Goal: Transaction & Acquisition: Download file/media

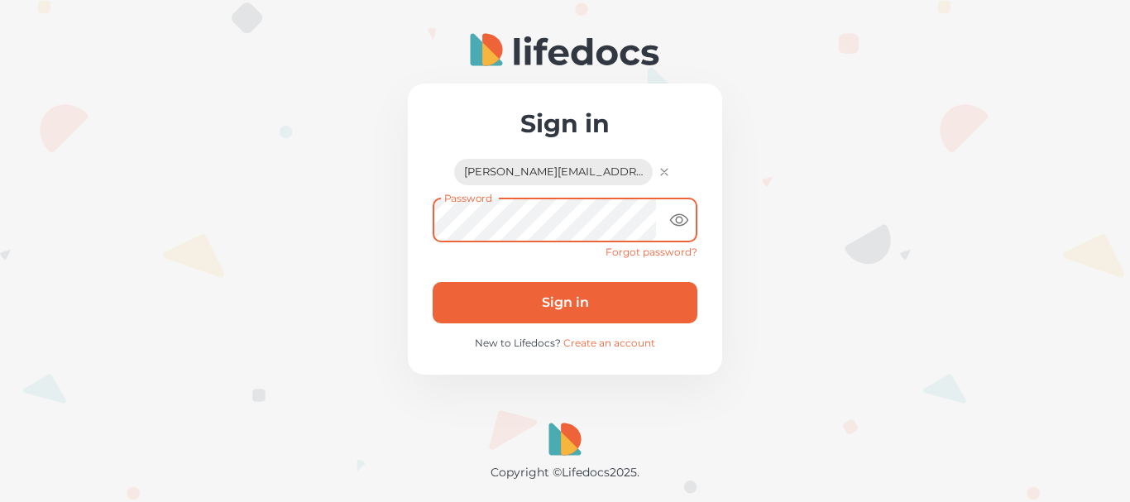
click at [538, 299] on button "Sign in" at bounding box center [565, 302] width 265 height 41
click at [433, 282] on button "Sign in" at bounding box center [565, 302] width 265 height 41
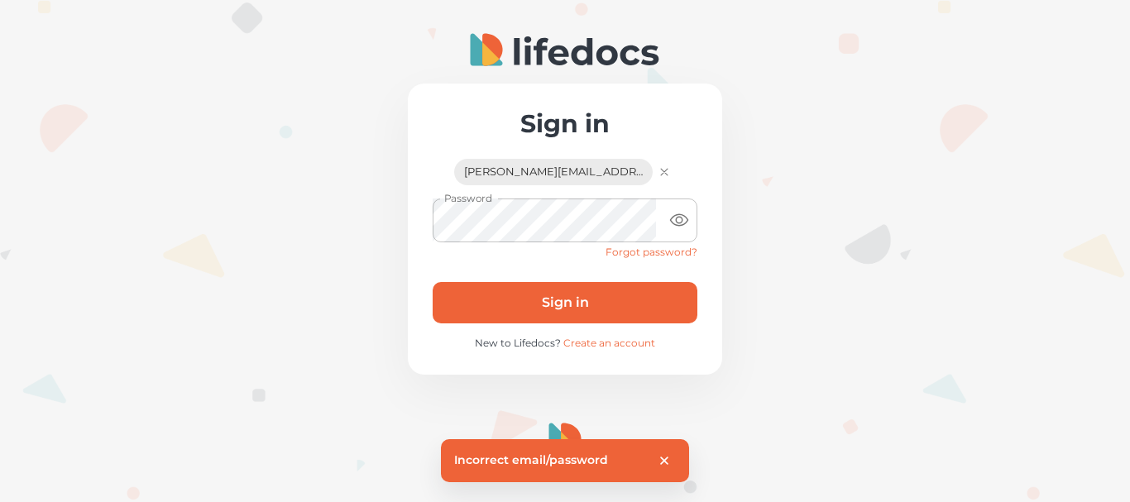
click at [657, 175] on icon "button" at bounding box center [664, 172] width 15 height 15
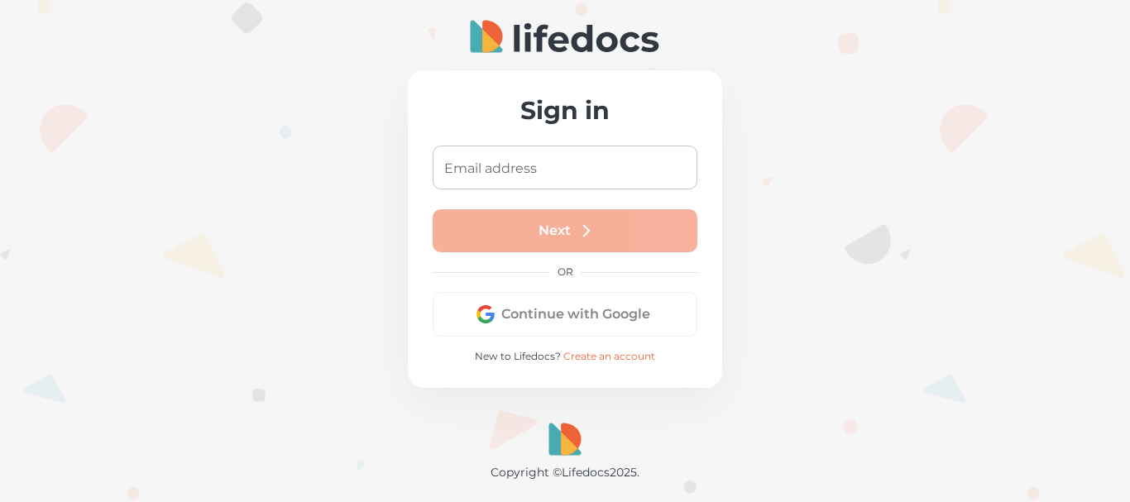
click at [570, 179] on input "Email address" at bounding box center [565, 168] width 265 height 44
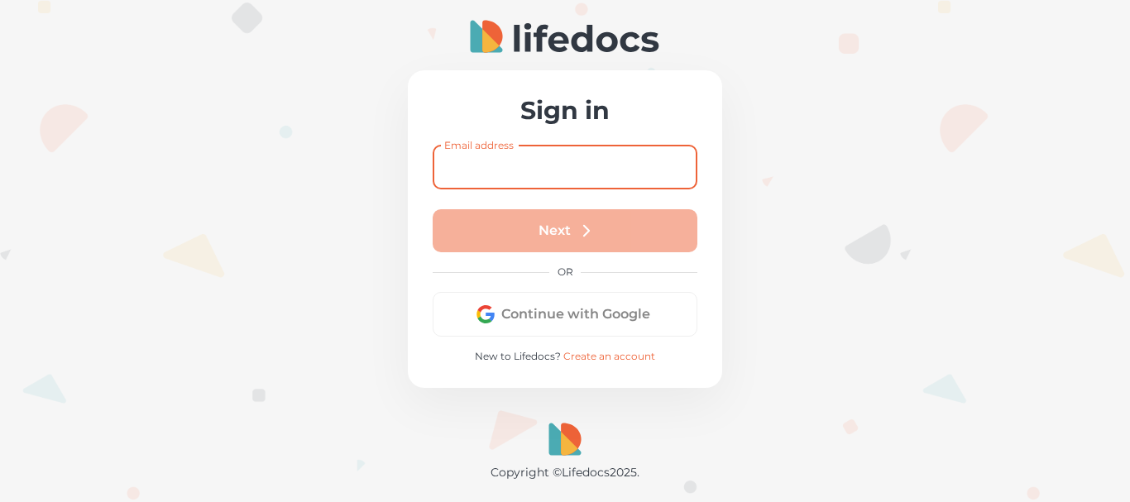
type input "[PERSON_NAME][EMAIL_ADDRESS][DOMAIN_NAME]"
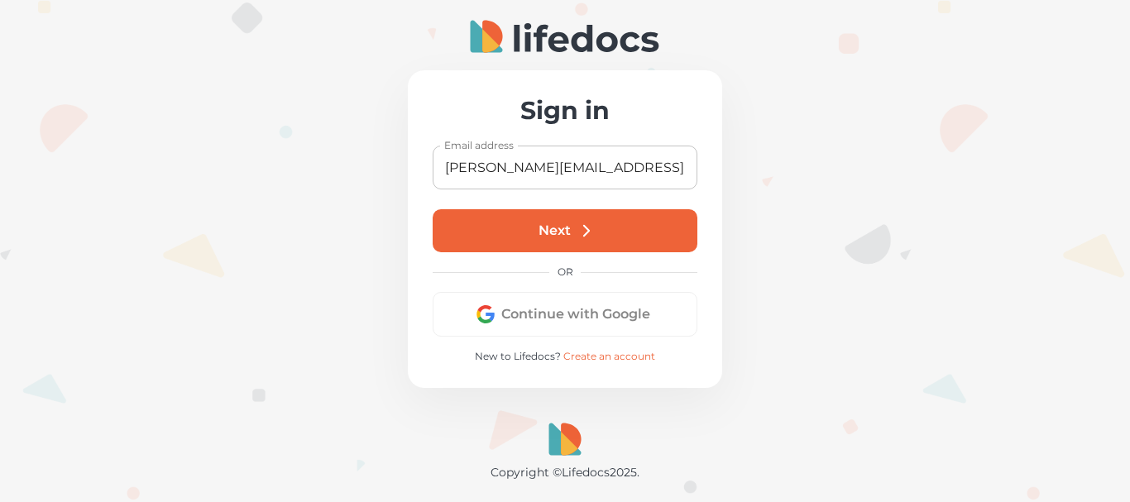
click at [548, 240] on button "Next" at bounding box center [565, 230] width 265 height 43
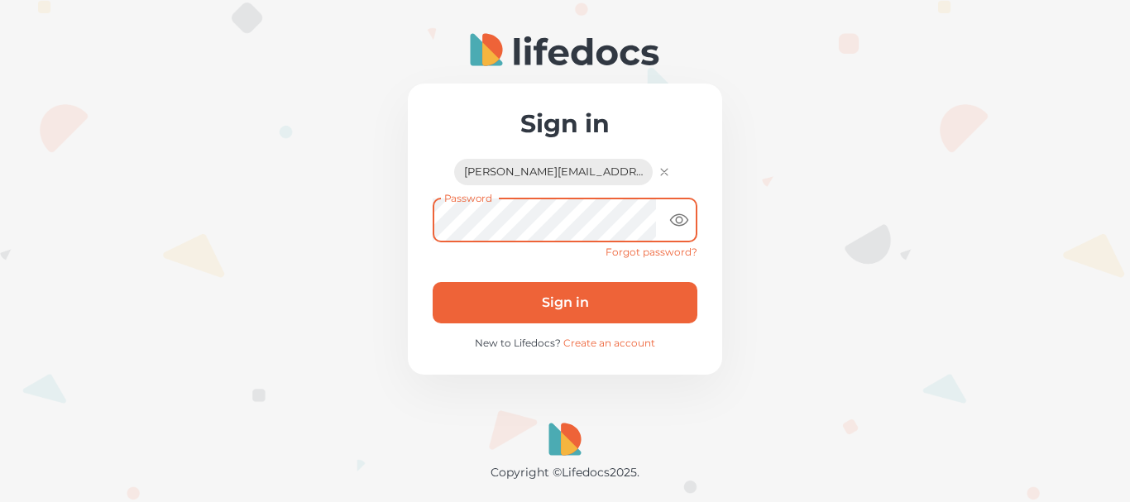
click at [544, 310] on button "Sign in" at bounding box center [565, 302] width 265 height 41
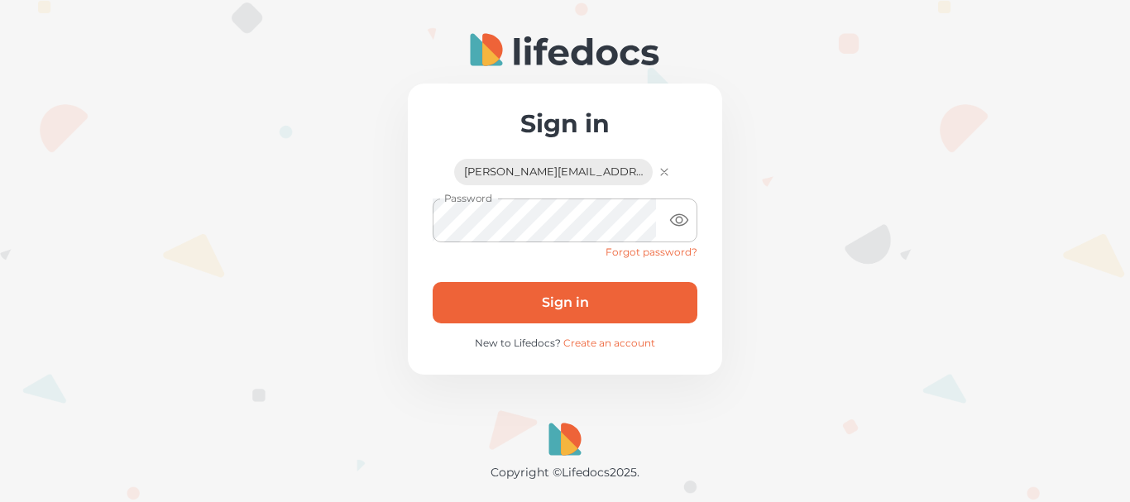
click at [532, 303] on button "Sign in" at bounding box center [565, 302] width 265 height 41
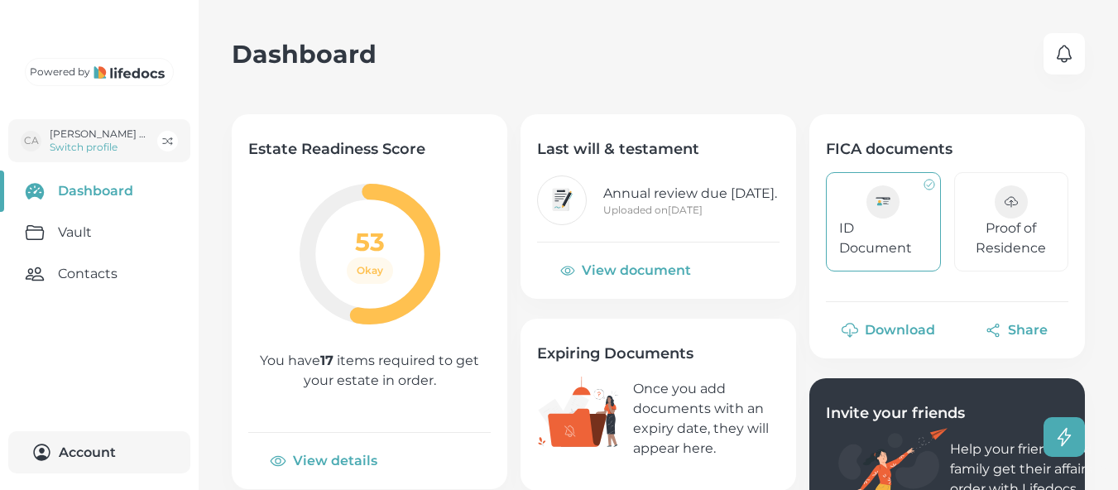
click at [893, 223] on p "ID Document" at bounding box center [883, 238] width 89 height 40
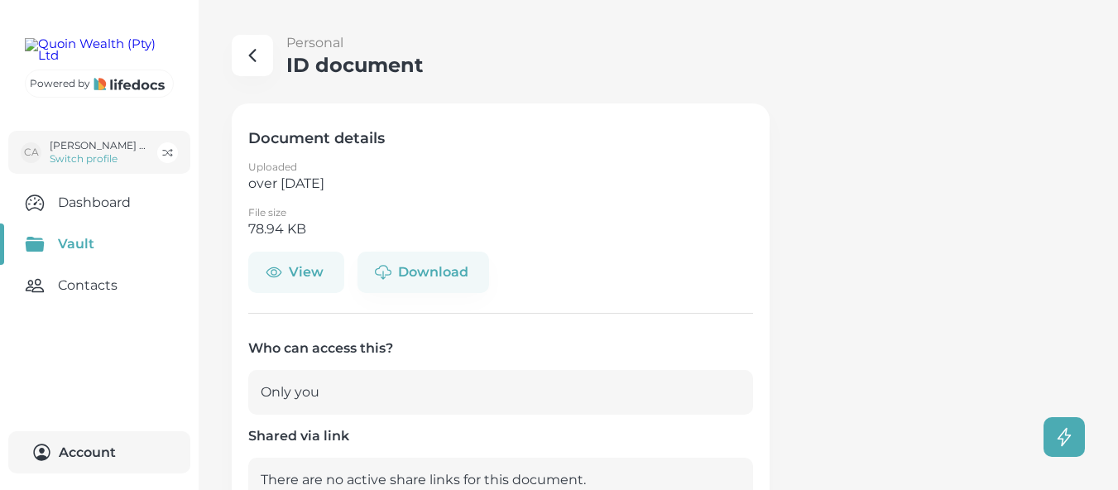
click at [307, 267] on button "View" at bounding box center [296, 271] width 96 height 41
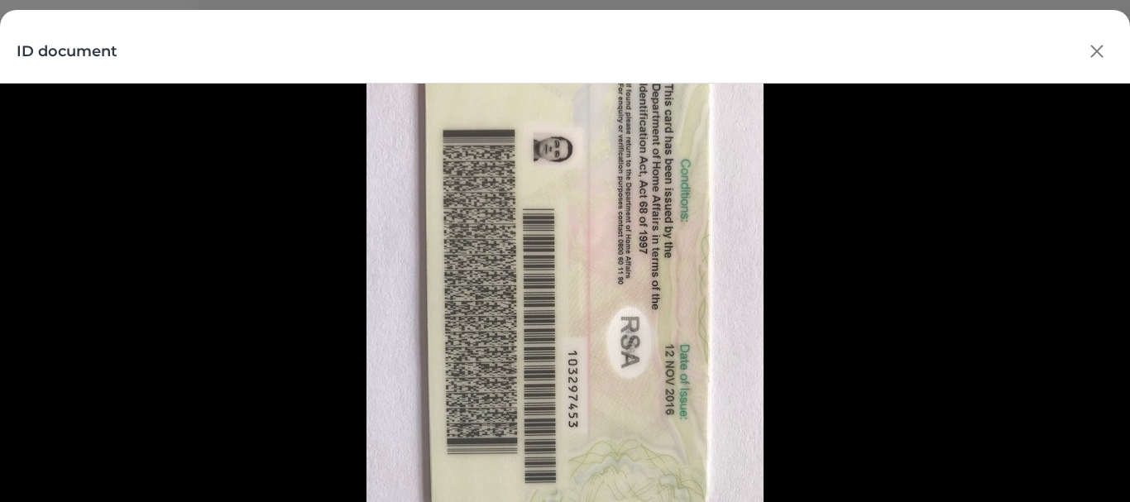
click at [1108, 51] on icon "button" at bounding box center [1096, 51] width 25 height 25
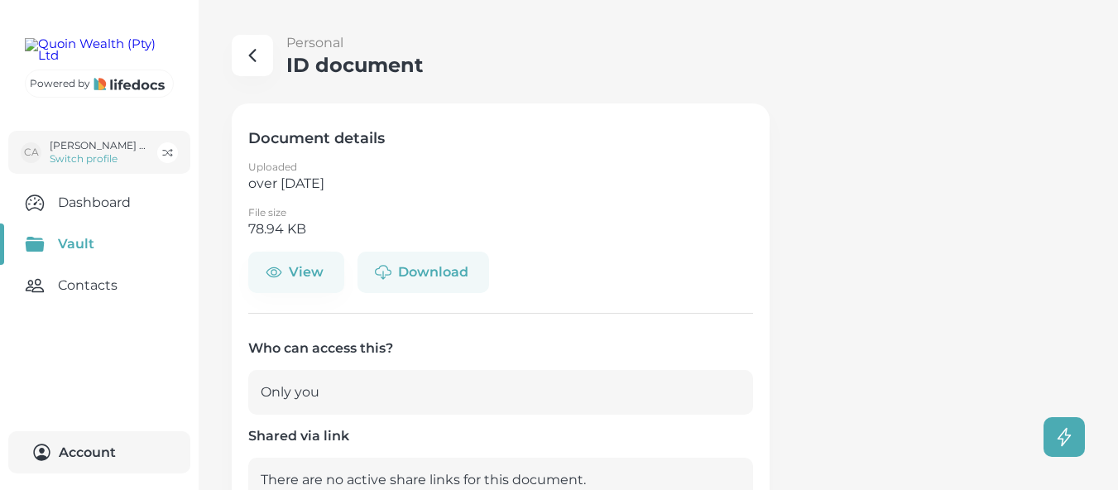
click at [416, 271] on button "Download" at bounding box center [423, 271] width 132 height 41
click at [256, 60] on icon "button" at bounding box center [253, 56] width 6 height 12
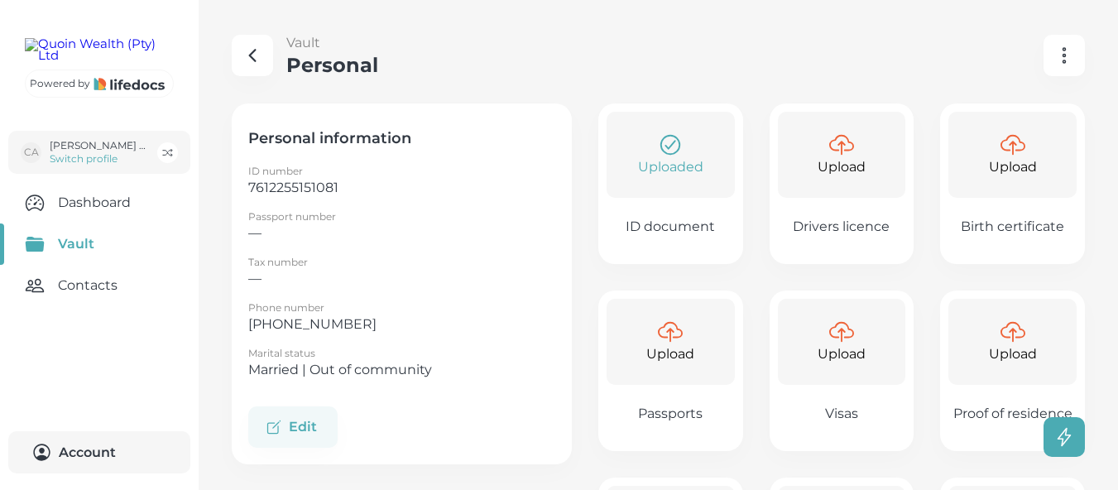
click at [684, 229] on p "ID document" at bounding box center [669, 226] width 89 height 17
